Goal: Information Seeking & Learning: Find specific fact

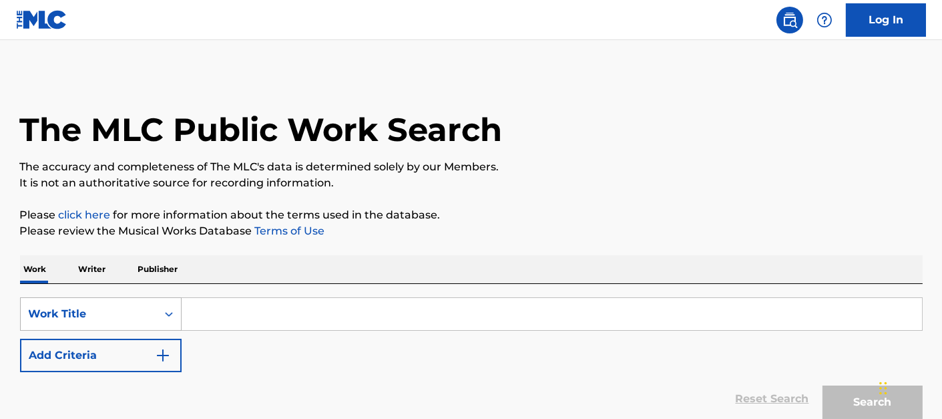
click at [147, 318] on div "Work Title" at bounding box center [89, 314] width 120 height 16
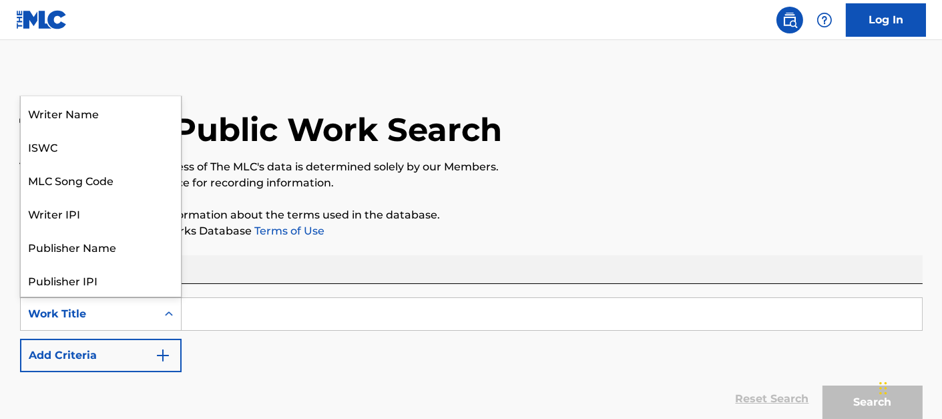
scroll to position [67, 0]
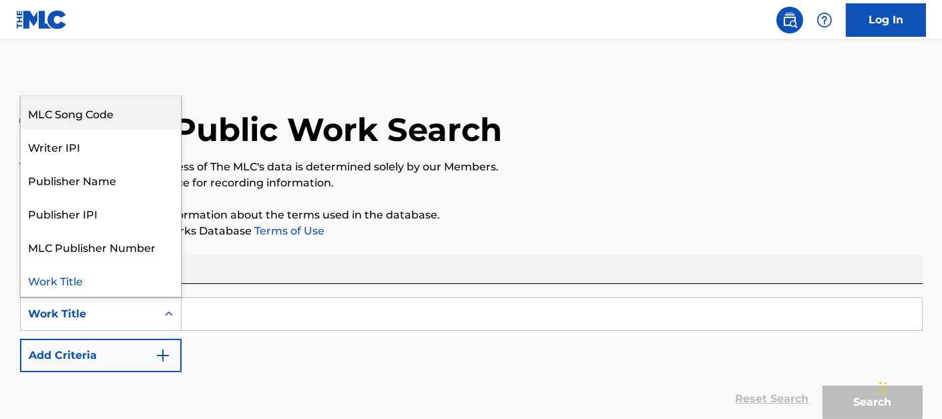
click at [93, 120] on div "MLC Song Code" at bounding box center [101, 112] width 160 height 33
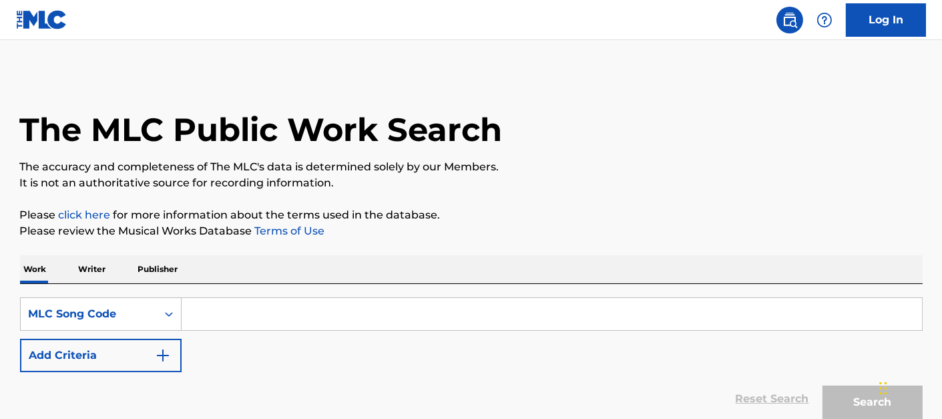
click at [248, 317] on input "Search Form" at bounding box center [552, 314] width 741 height 32
paste input "IV8142"
type input "IV8142"
click at [823, 385] on button "Search" at bounding box center [873, 401] width 100 height 33
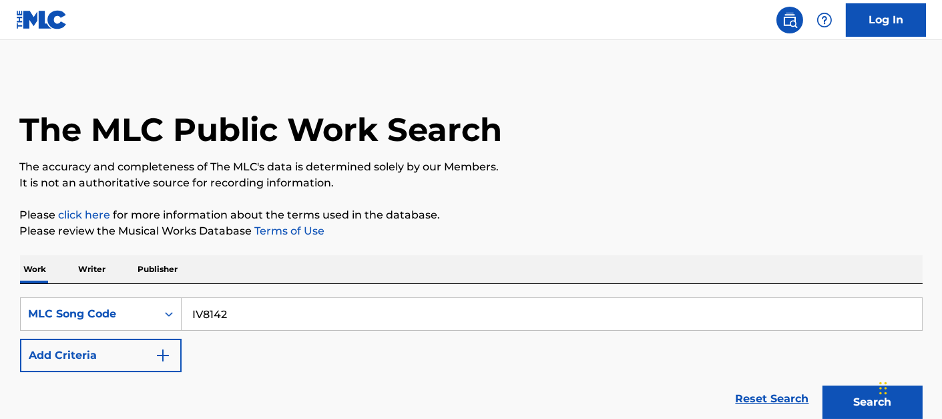
scroll to position [266, 0]
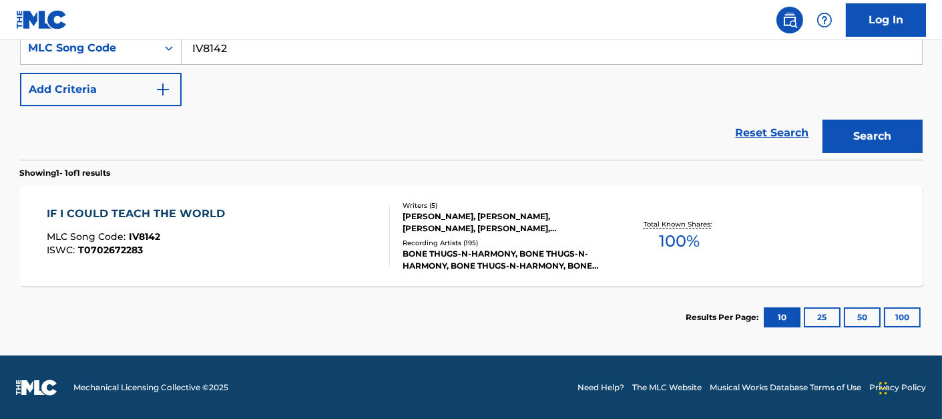
click at [172, 210] on div "IF I COULD TEACH THE WORLD" at bounding box center [139, 214] width 185 height 16
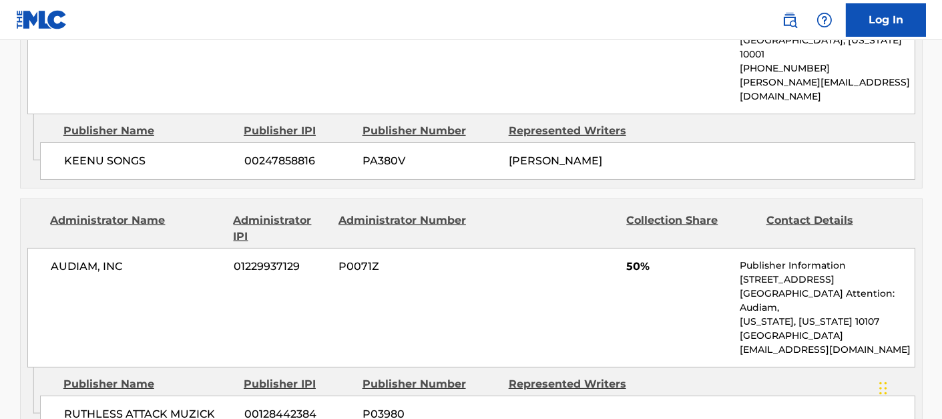
scroll to position [807, 0]
